Goal: Task Accomplishment & Management: Complete application form

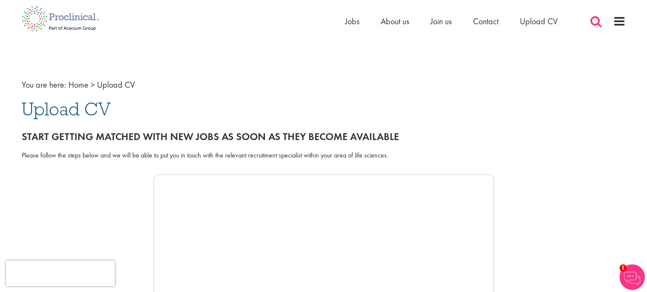
click at [590, 23] on span at bounding box center [595, 21] width 13 height 13
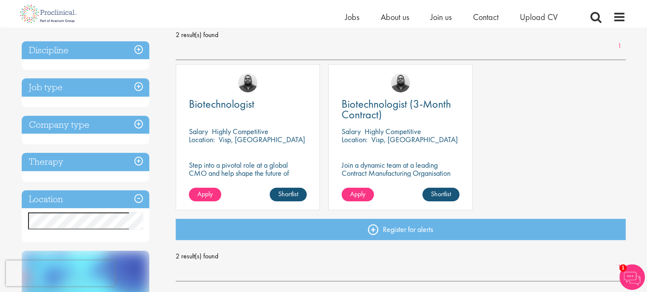
scroll to position [126, 0]
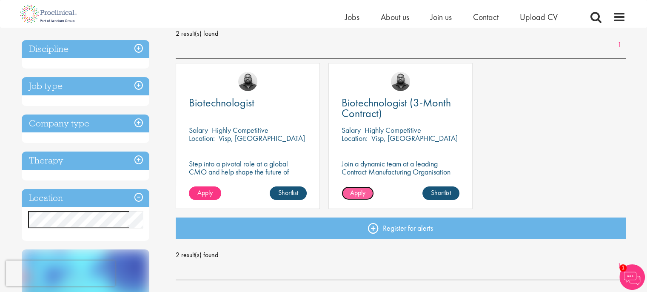
click at [357, 193] on span "Apply" at bounding box center [357, 192] width 15 height 9
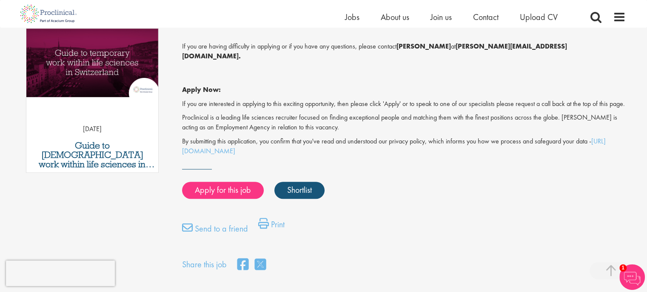
scroll to position [433, 0]
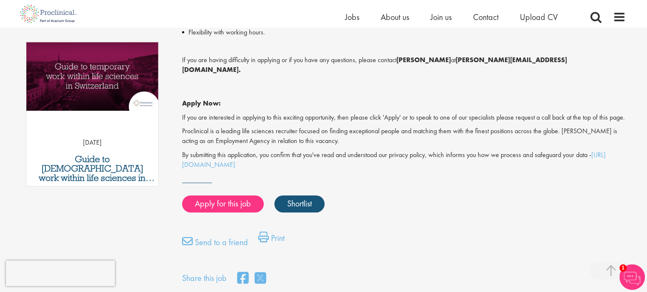
drag, startPoint x: 651, startPoint y: 35, endPoint x: 652, endPoint y: 167, distance: 131.8
click at [646, 167] on html "This website uses cookies. By continuing to use this site, you are giving your …" at bounding box center [323, 103] width 647 height 1072
click at [220, 205] on link "Apply for this job" at bounding box center [223, 203] width 82 height 17
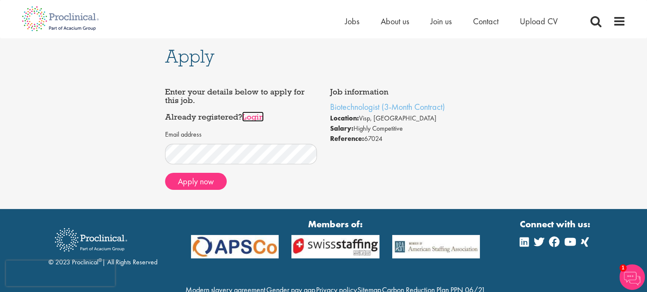
click at [256, 118] on link "Login" at bounding box center [253, 116] width 22 height 10
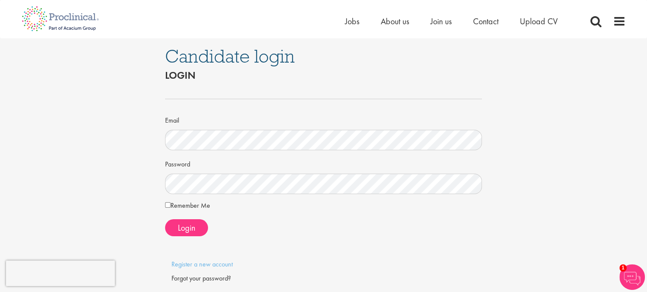
click at [275, 257] on div at bounding box center [324, 250] width 330 height 17
click at [192, 229] on span "Login" at bounding box center [186, 227] width 17 height 11
click at [192, 273] on link "Register a new account" at bounding box center [201, 273] width 61 height 9
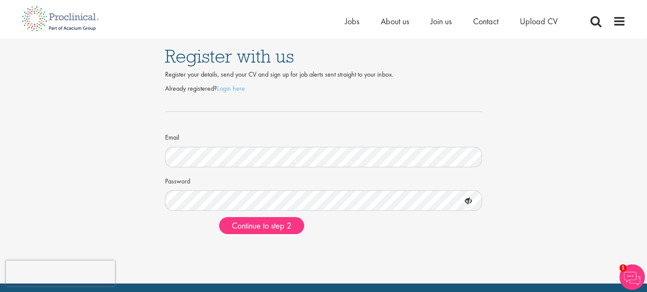
click at [471, 201] on icon at bounding box center [468, 201] width 14 height 14
click at [260, 227] on span "Continue to step 2" at bounding box center [262, 225] width 60 height 11
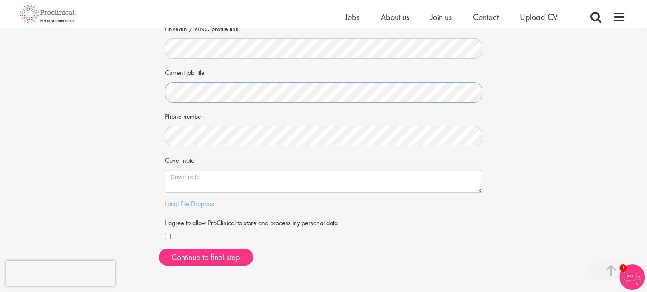
scroll to position [170, 0]
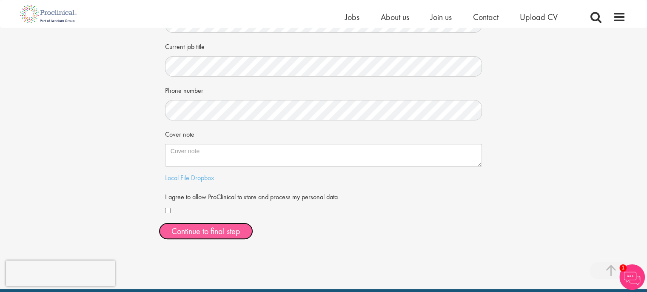
click at [183, 225] on button "Continue to final step" at bounding box center [206, 230] width 94 height 17
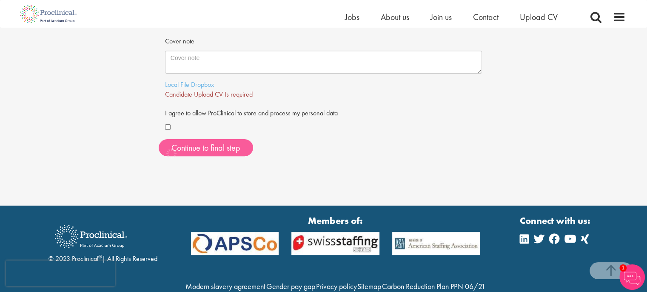
scroll to position [268, 0]
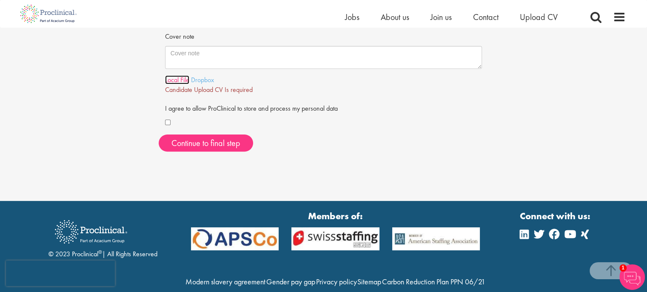
click at [180, 81] on link "Local File" at bounding box center [177, 79] width 24 height 9
click at [175, 83] on link "Local File" at bounding box center [177, 79] width 24 height 9
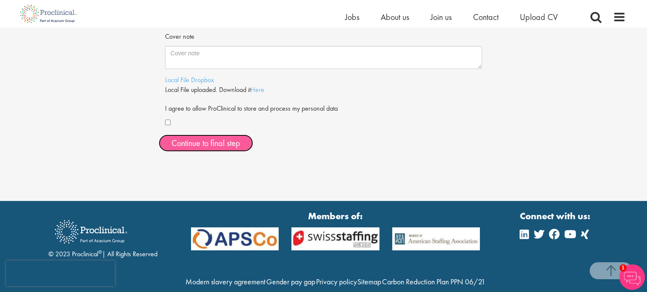
click at [197, 142] on span "Continue to final step" at bounding box center [205, 142] width 69 height 11
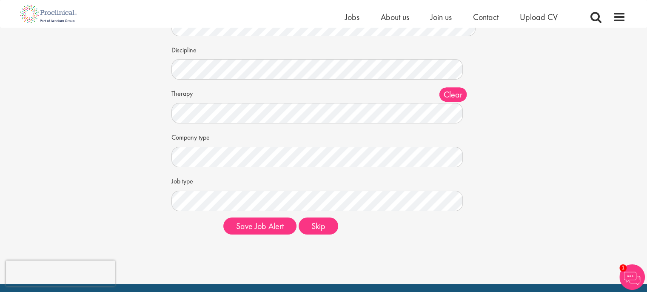
scroll to position [81, 0]
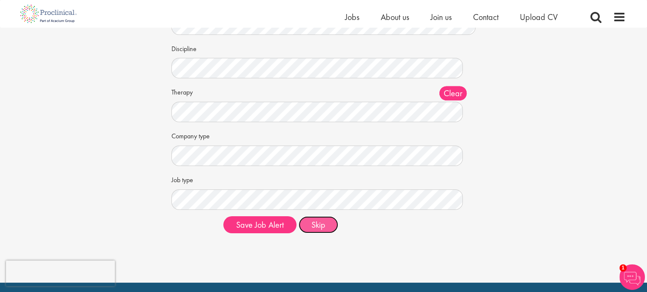
click at [326, 222] on button "Skip" at bounding box center [318, 224] width 40 height 17
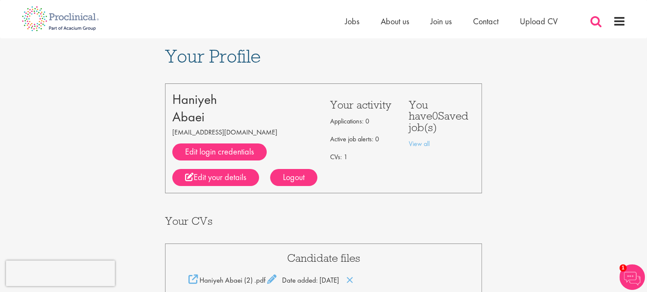
click at [596, 23] on span at bounding box center [595, 21] width 13 height 13
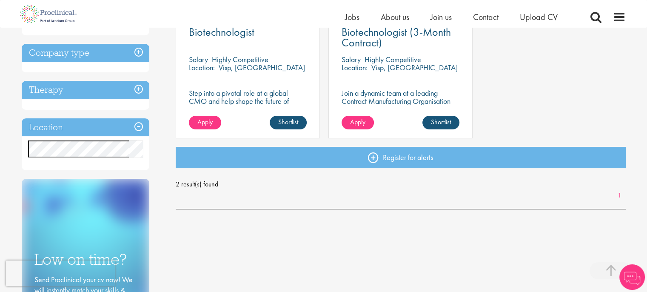
scroll to position [196, 0]
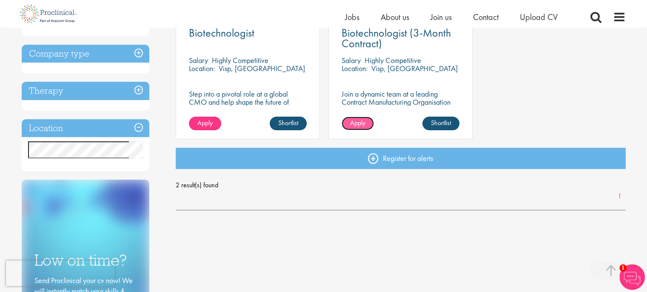
click at [367, 121] on link "Apply" at bounding box center [357, 123] width 32 height 14
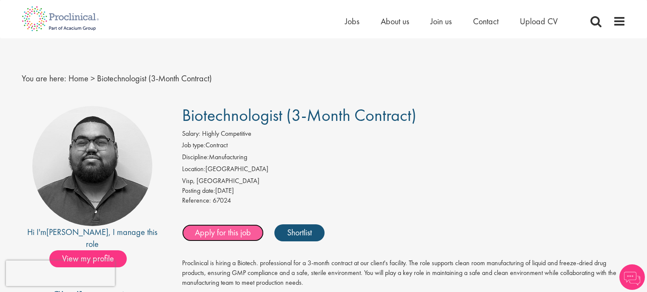
click at [230, 230] on link "Apply for this job" at bounding box center [223, 232] width 82 height 17
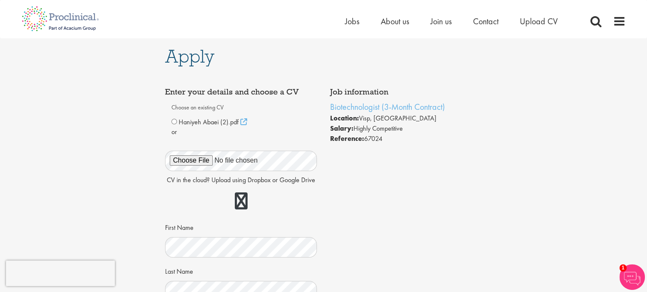
scroll to position [0, 0]
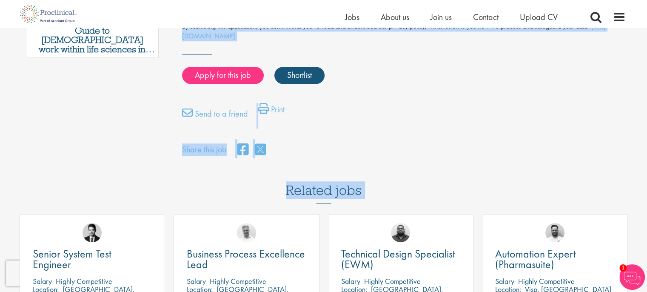
scroll to position [593, 0]
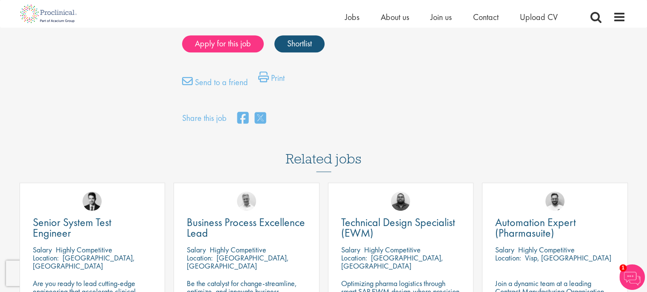
drag, startPoint x: 185, startPoint y: 197, endPoint x: 257, endPoint y: 87, distance: 132.0
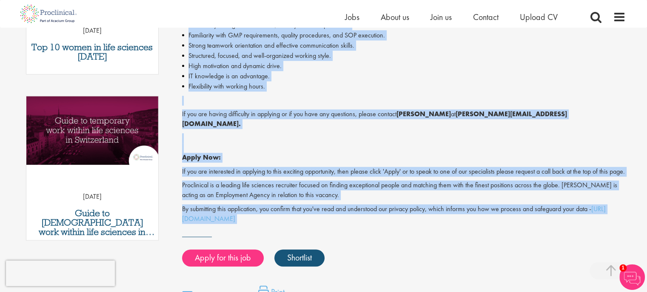
scroll to position [382, 0]
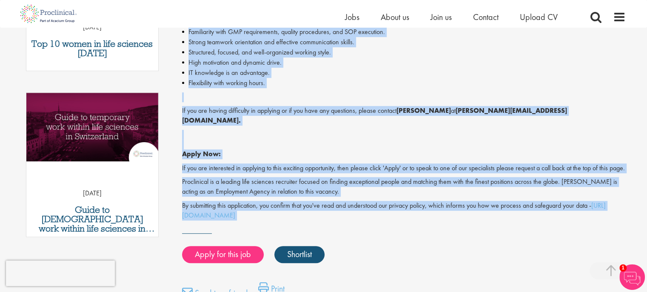
click at [534, 84] on li "Flexibility with working hours." at bounding box center [403, 83] width 443 height 10
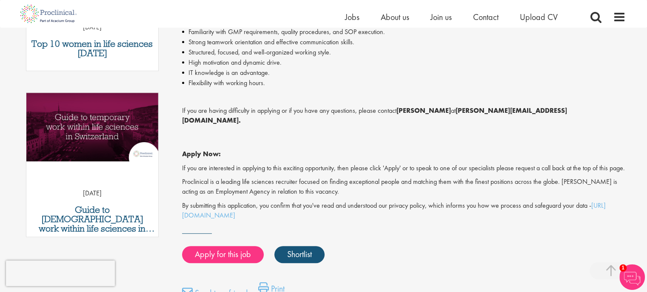
click at [287, 130] on p "Apply Now:" at bounding box center [403, 144] width 443 height 29
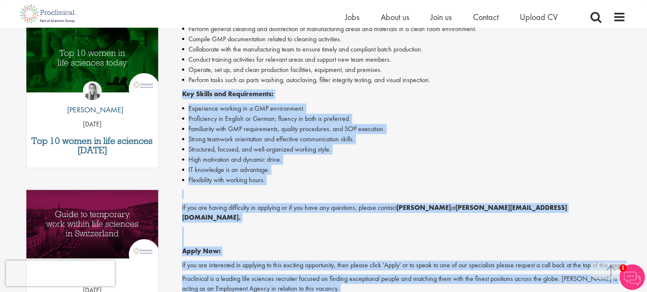
scroll to position [352, 0]
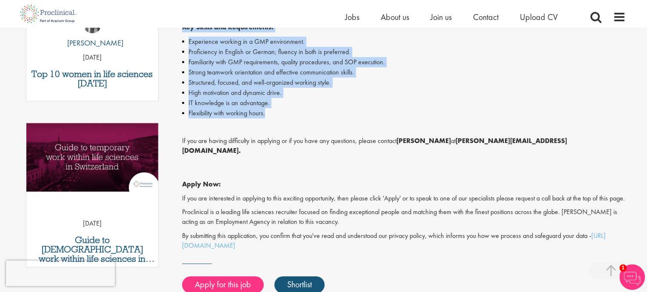
drag, startPoint x: 182, startPoint y: 217, endPoint x: 267, endPoint y: 117, distance: 131.5
click at [267, 117] on div "Proclinical is hiring a Biotech. professional for a 3-month contract at our cli…" at bounding box center [403, 72] width 443 height 355
copy div "Key Skills and Requirements: Experience working in a GMP environment. Proficien…"
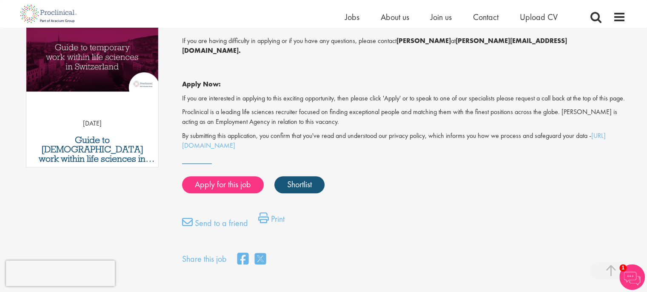
scroll to position [458, 0]
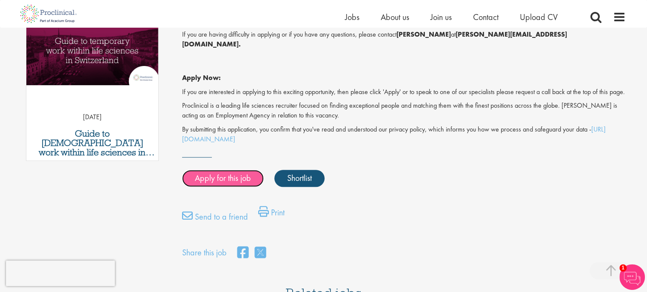
click at [235, 179] on link "Apply for this job" at bounding box center [223, 178] width 82 height 17
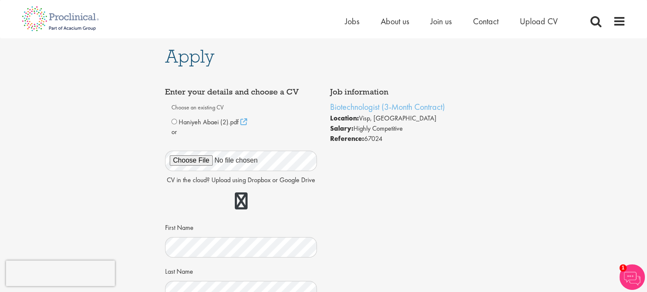
click at [498, 187] on div "Apply Job information Biotechnologist (3-Month Contract) Location: Visp, Switze…" at bounding box center [323, 289] width 659 height 502
click at [246, 181] on p "CV in the cloud? Upload using Dropbox or Google Drive" at bounding box center [241, 180] width 152 height 10
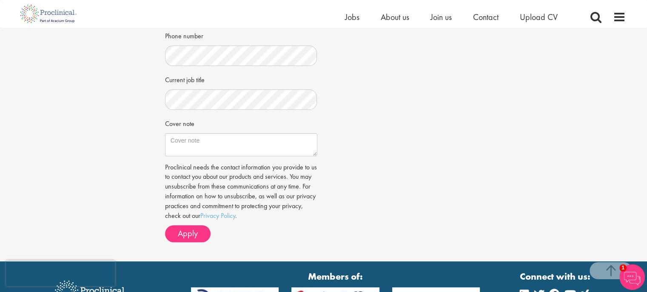
scroll to position [298, 0]
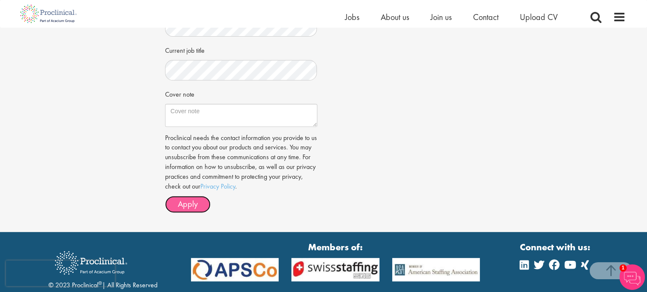
click at [194, 206] on span "Apply" at bounding box center [188, 203] width 20 height 11
